Goal: Register for event/course

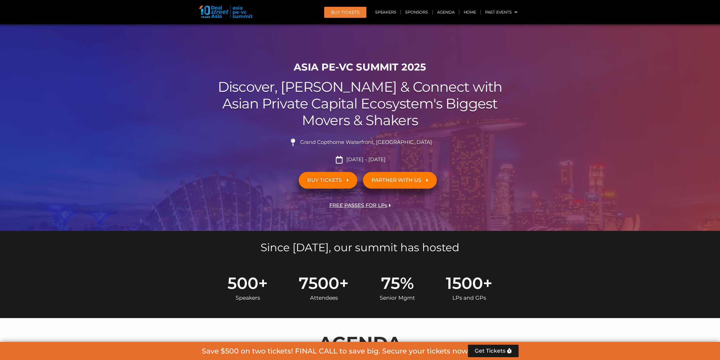
scroll to position [113, 0]
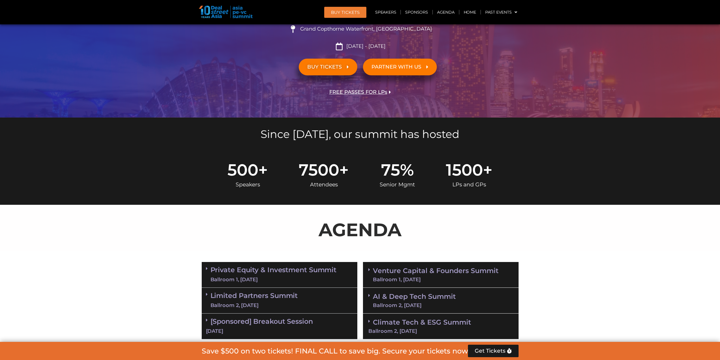
click at [378, 93] on span "FREE PASSES FOR LPs" at bounding box center [358, 91] width 58 height 5
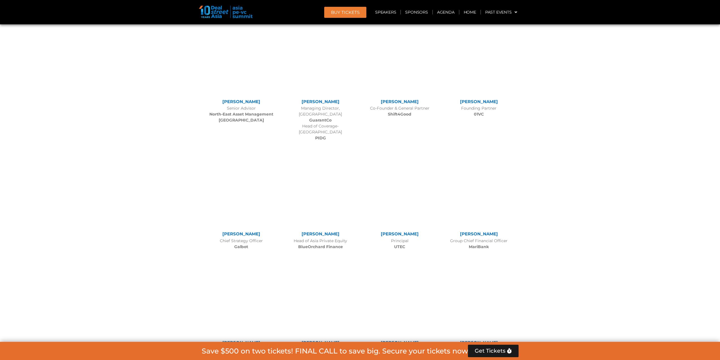
scroll to position [4374, 0]
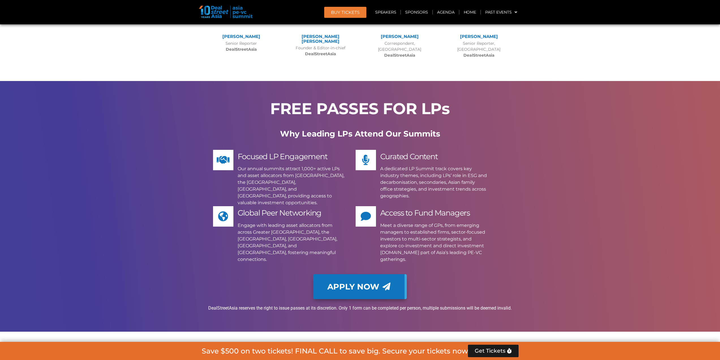
click at [338, 274] on link "Apply Now" at bounding box center [360, 286] width 94 height 25
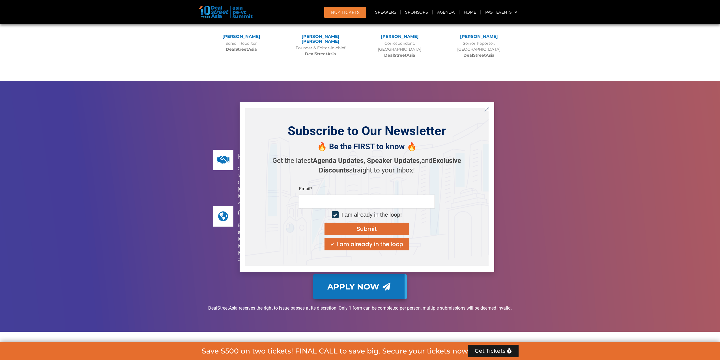
drag, startPoint x: 375, startPoint y: 203, endPoint x: 432, endPoint y: 181, distance: 61.5
click at [375, 203] on input "email" at bounding box center [367, 201] width 136 height 14
click at [486, 109] on icon "Close" at bounding box center [487, 109] width 5 height 5
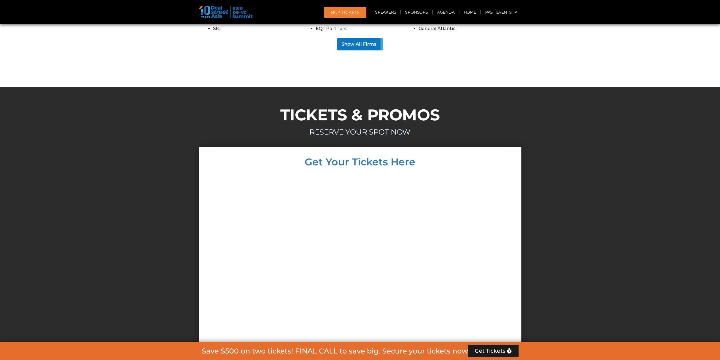
scroll to position [5139, 0]
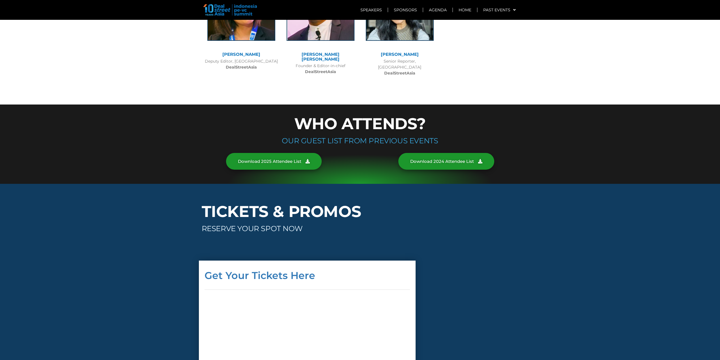
scroll to position [3000, 0]
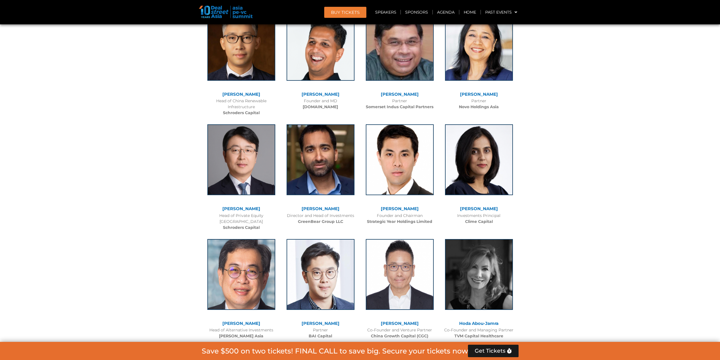
scroll to position [1755, 0]
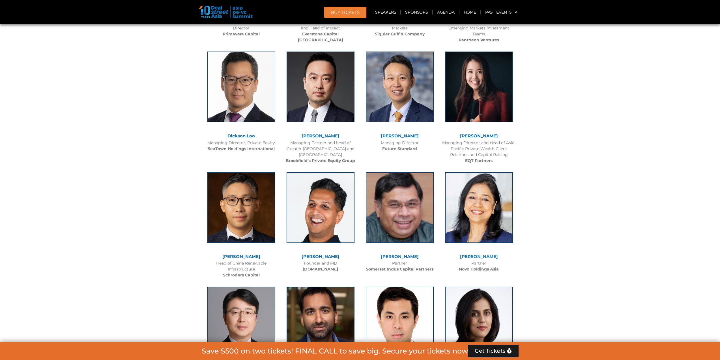
scroll to position [1706, 0]
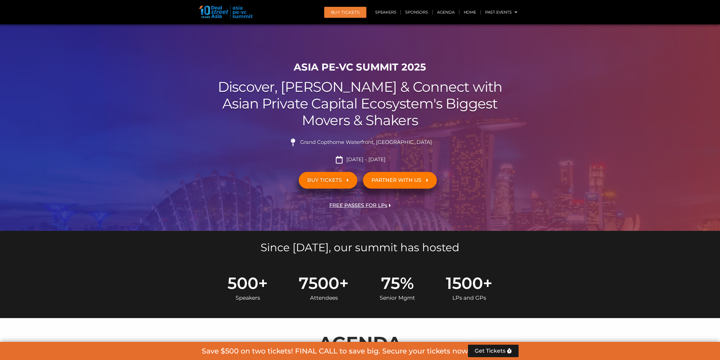
click at [334, 205] on span "FREE PASSES FOR LPs" at bounding box center [358, 205] width 58 height 5
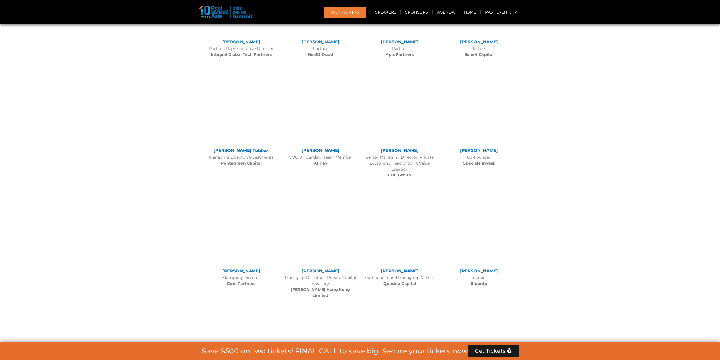
scroll to position [4374, 0]
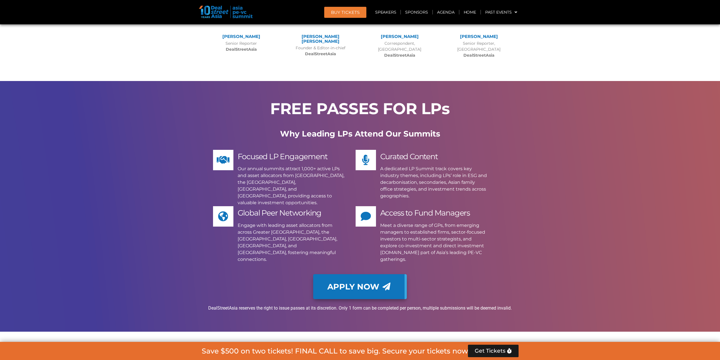
click at [365, 274] on link "Apply Now" at bounding box center [360, 286] width 94 height 25
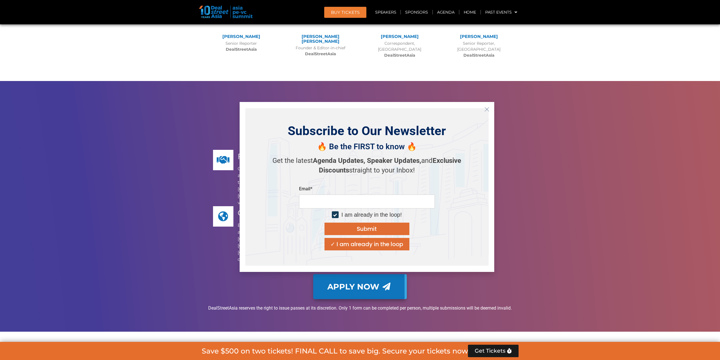
scroll to position [4516, 0]
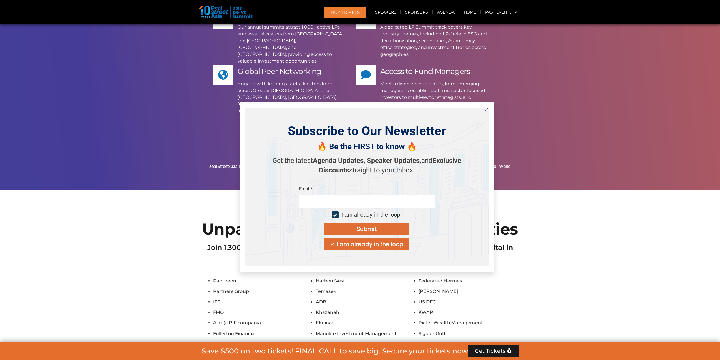
click at [486, 109] on icon "Close" at bounding box center [487, 109] width 5 height 5
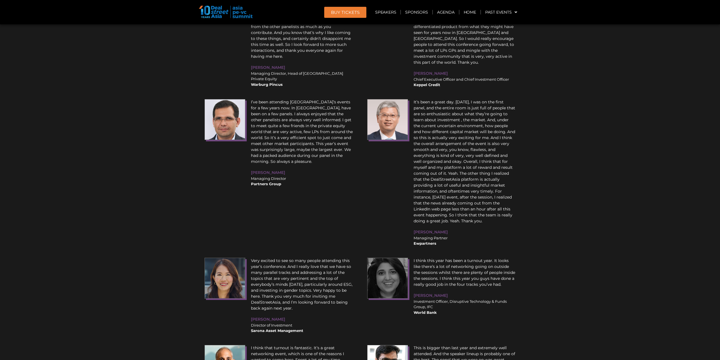
scroll to position [6876, 0]
